Goal: Task Accomplishment & Management: Use online tool/utility

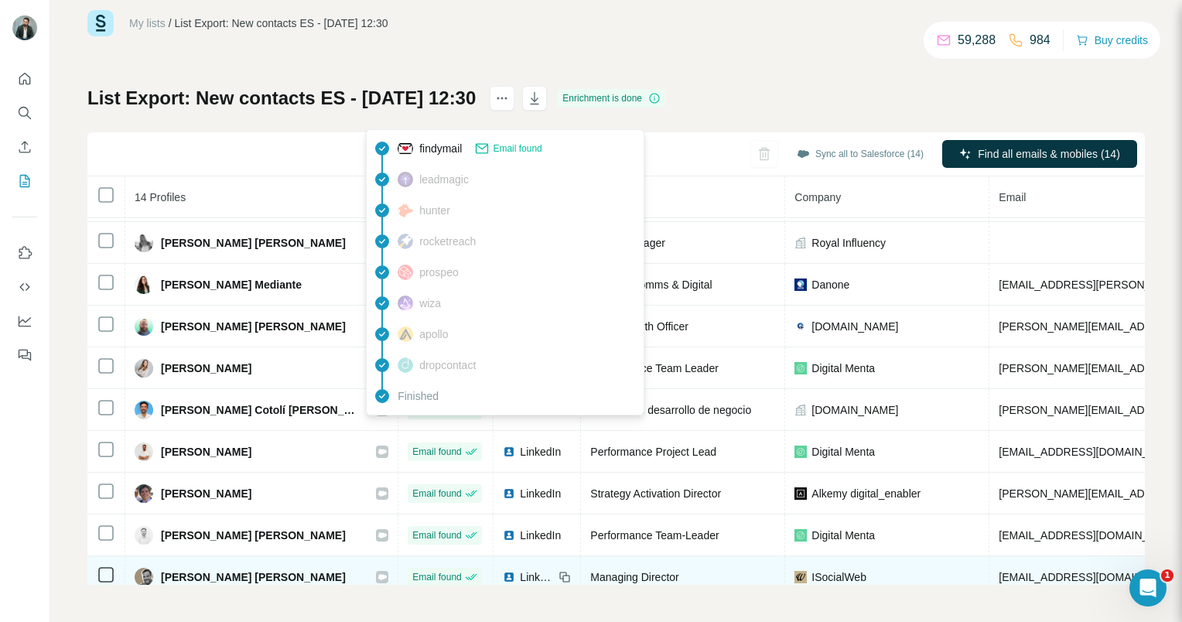
scroll to position [221, 0]
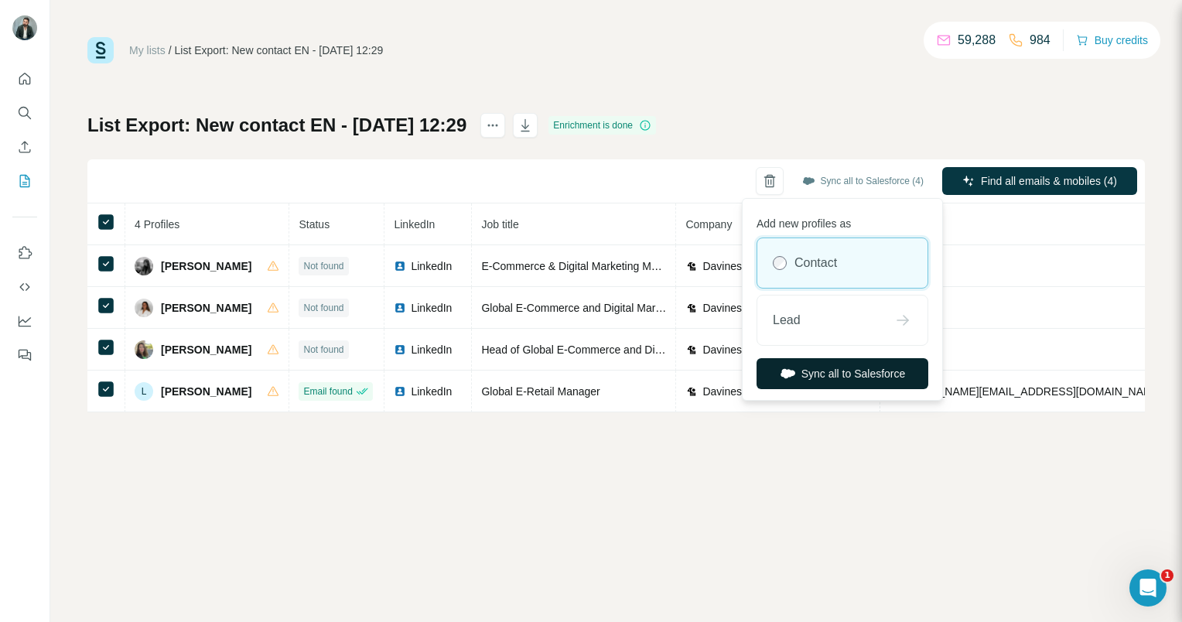
click at [826, 372] on button "Sync all to Salesforce" at bounding box center [843, 373] width 172 height 31
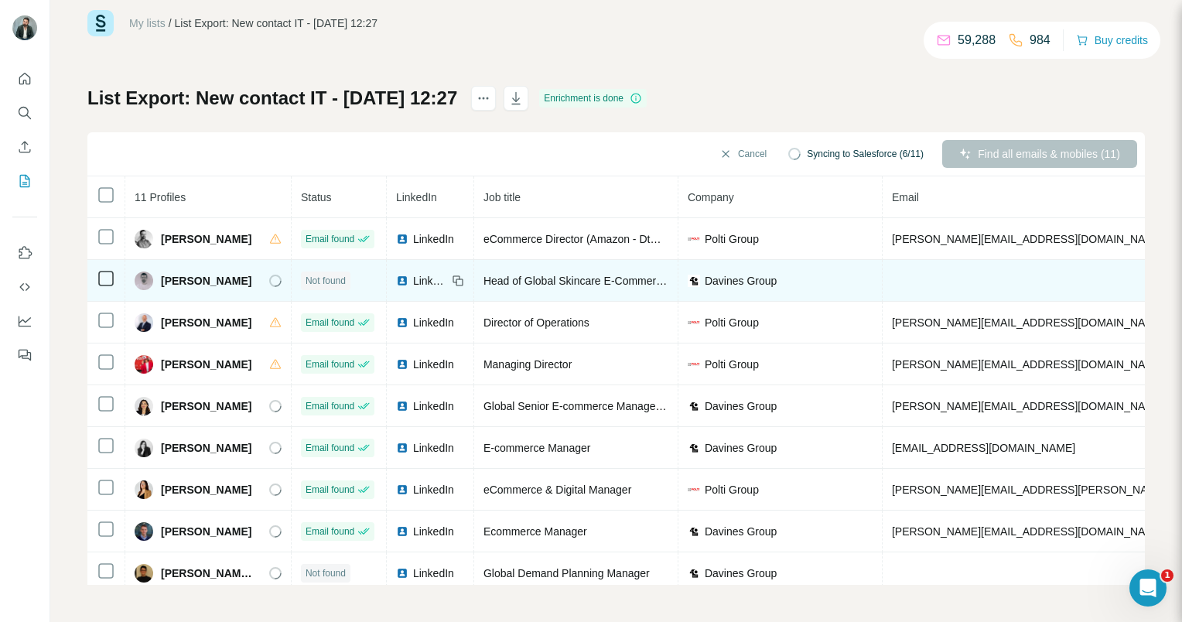
scroll to position [97, 0]
